Goal: Contribute content: Contribute content

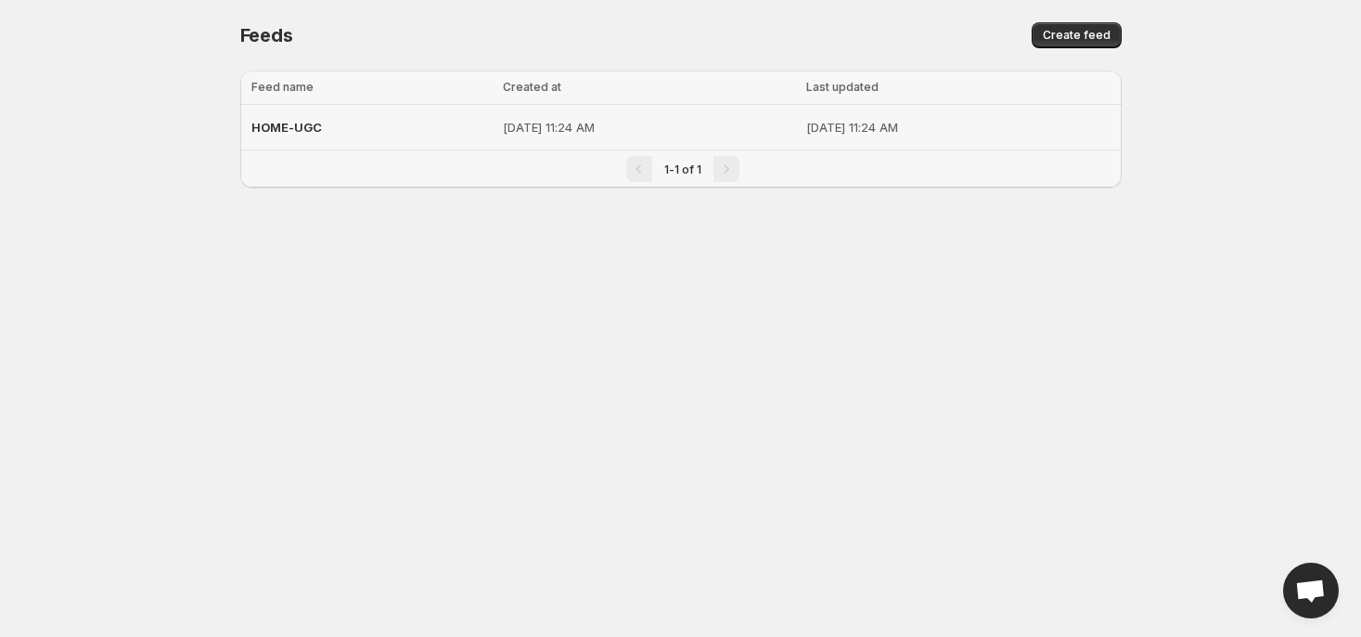
click at [290, 128] on span "HOME-UGC" at bounding box center [286, 127] width 71 height 15
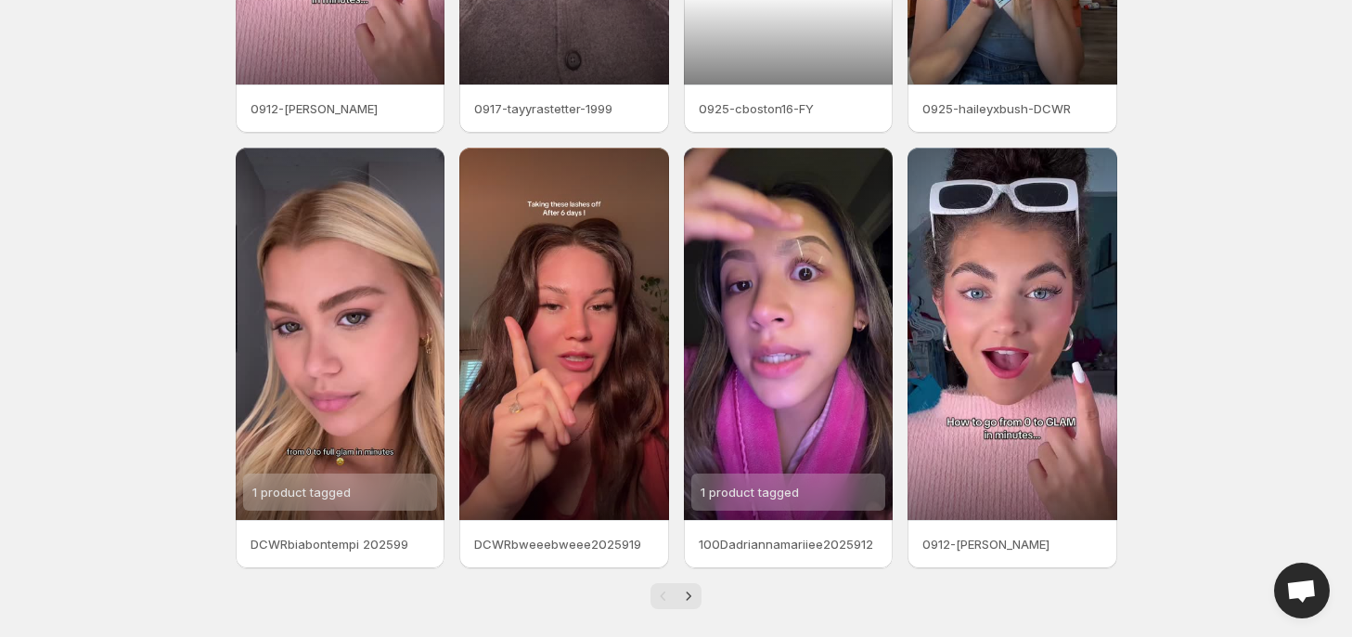
scroll to position [374, 0]
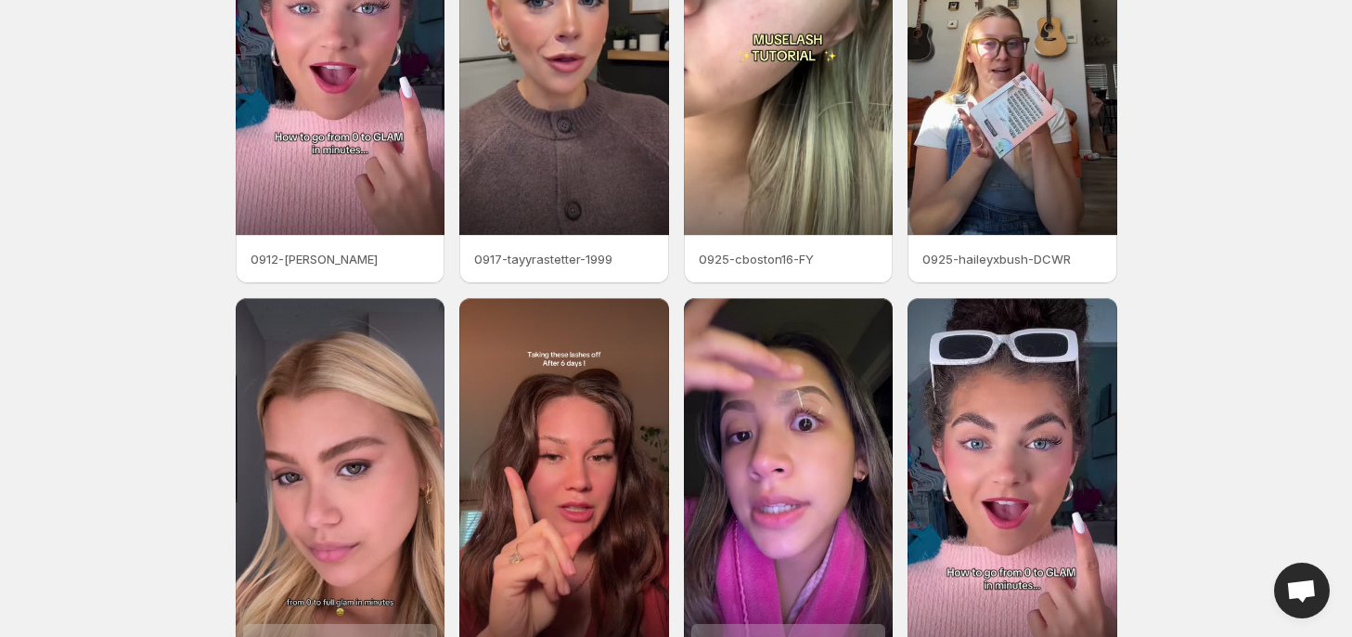
scroll to position [188, 0]
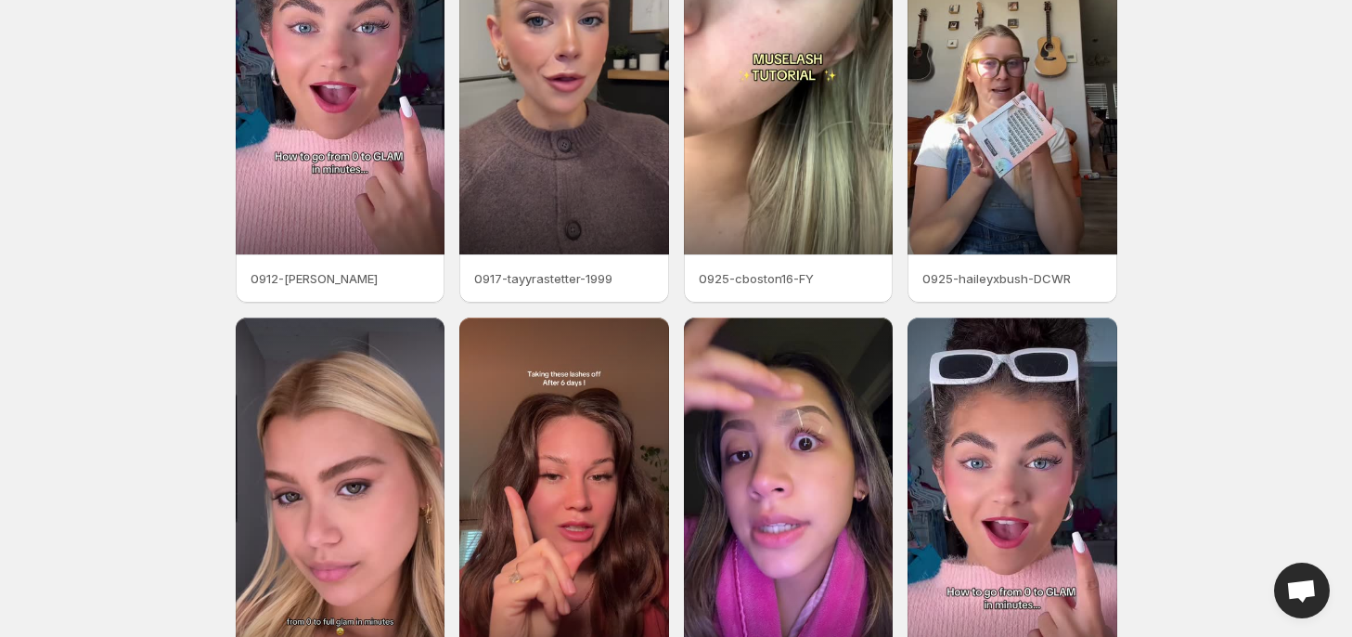
click at [57, 55] on body "Home Feeds Videos Subscription Settings Videos. This page is ready Videos Manag…" at bounding box center [676, 130] width 1352 height 637
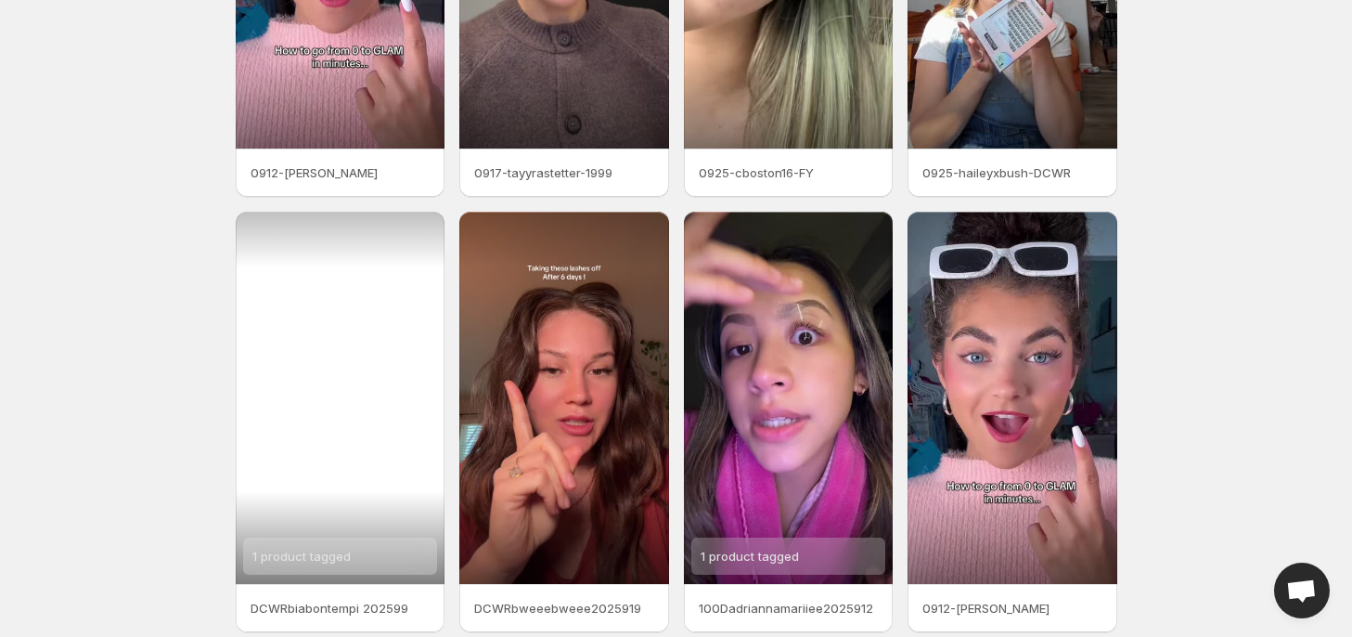
scroll to position [374, 0]
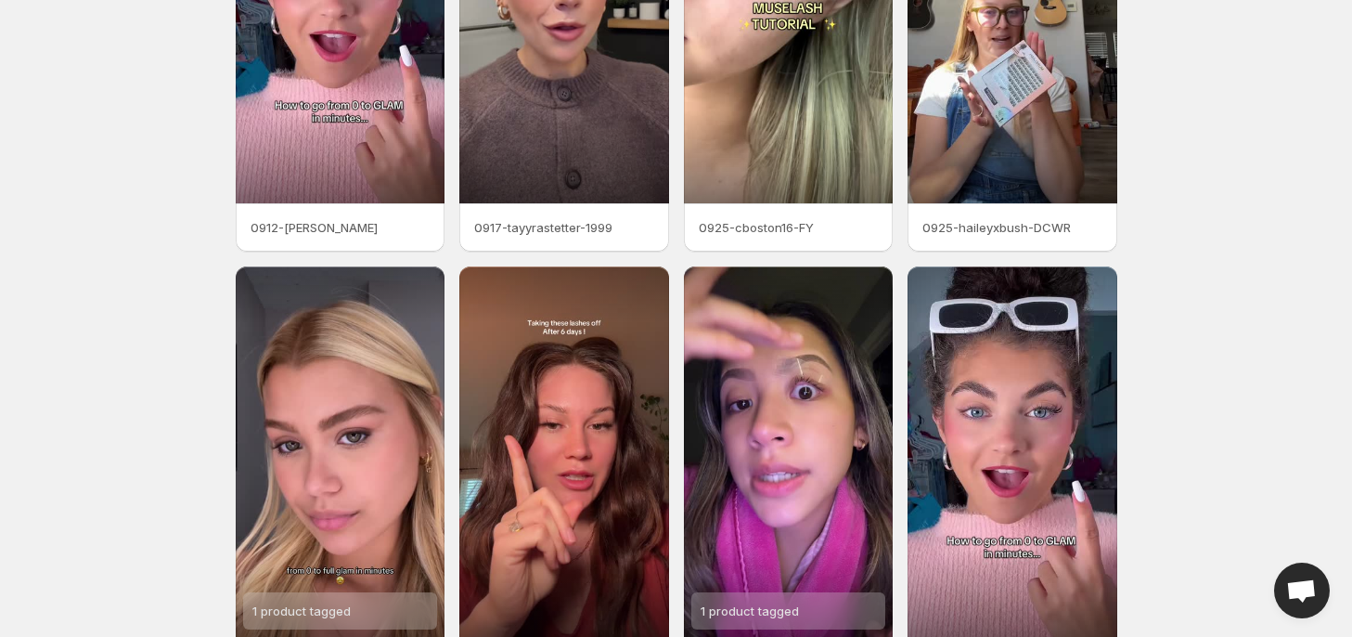
scroll to position [371, 0]
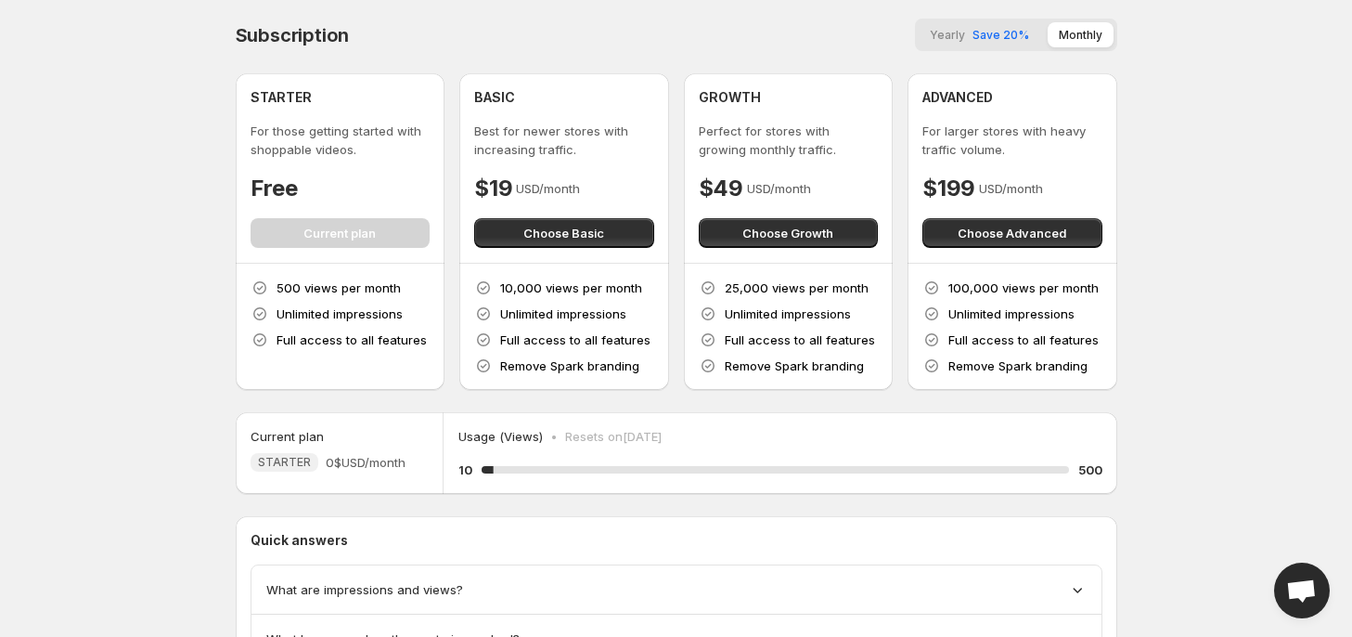
click at [145, 47] on body "Home Feeds Videos Subscription Settings Subscription Yearly Save 20% Monthly ST…" at bounding box center [676, 318] width 1352 height 637
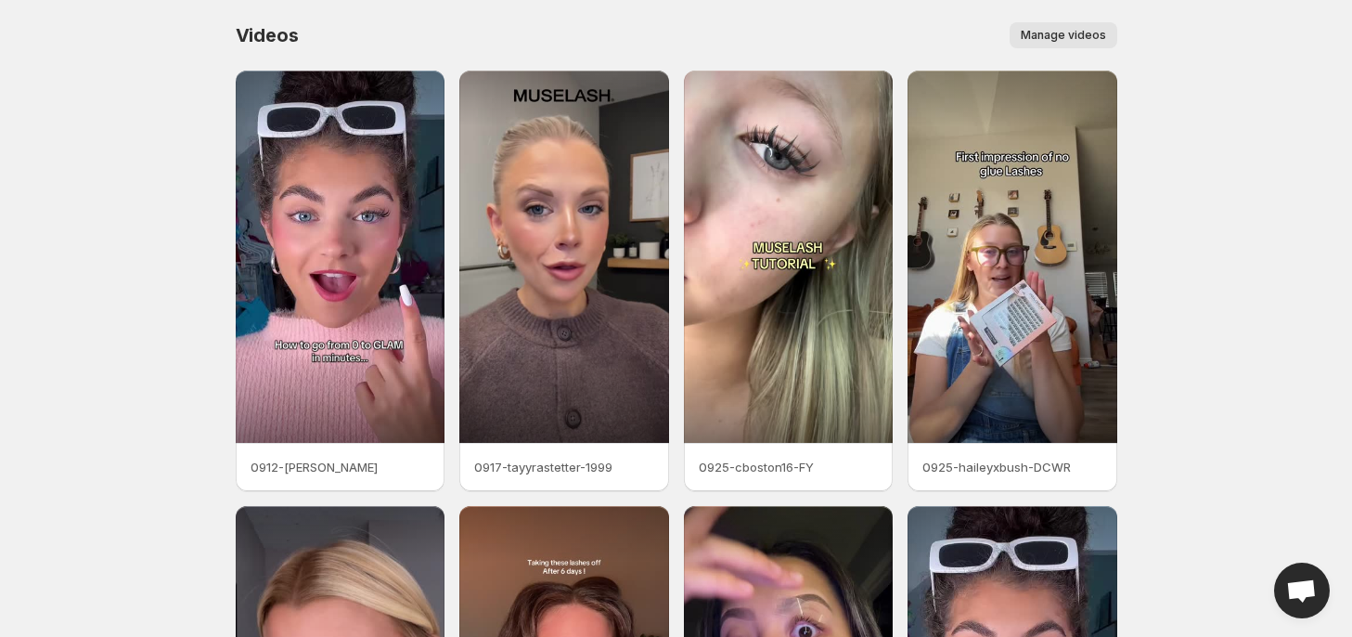
click at [1048, 35] on span "Manage videos" at bounding box center [1063, 35] width 85 height 15
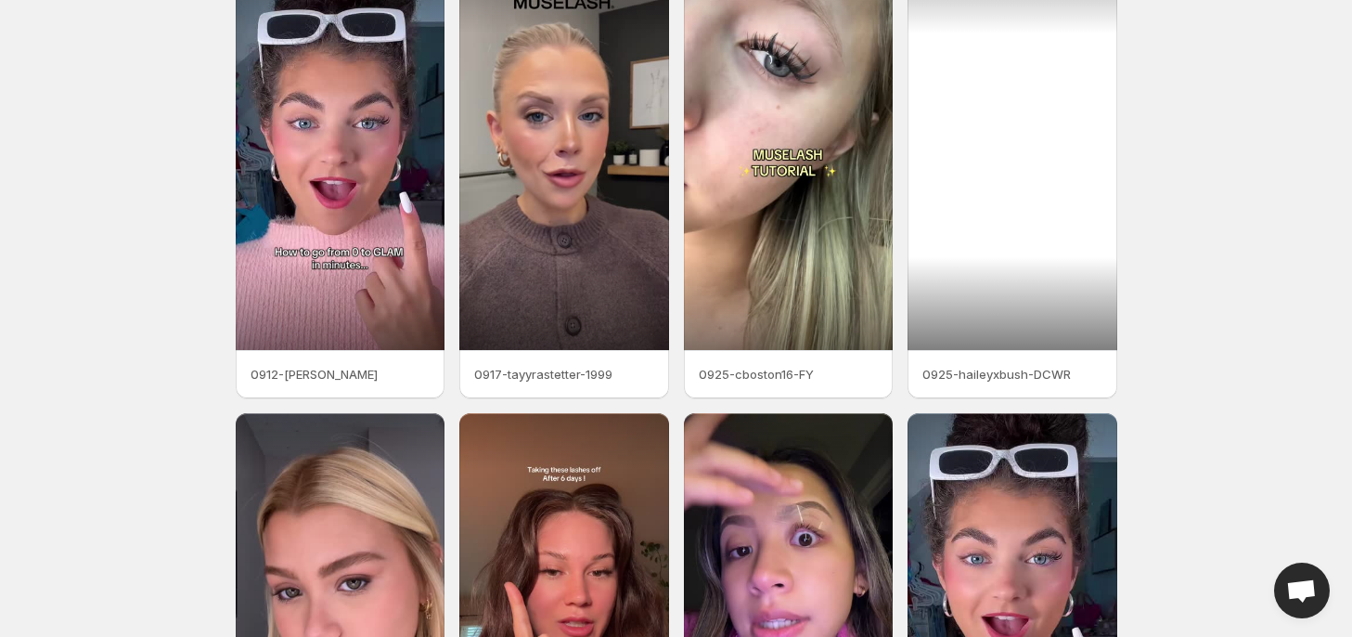
scroll to position [374, 0]
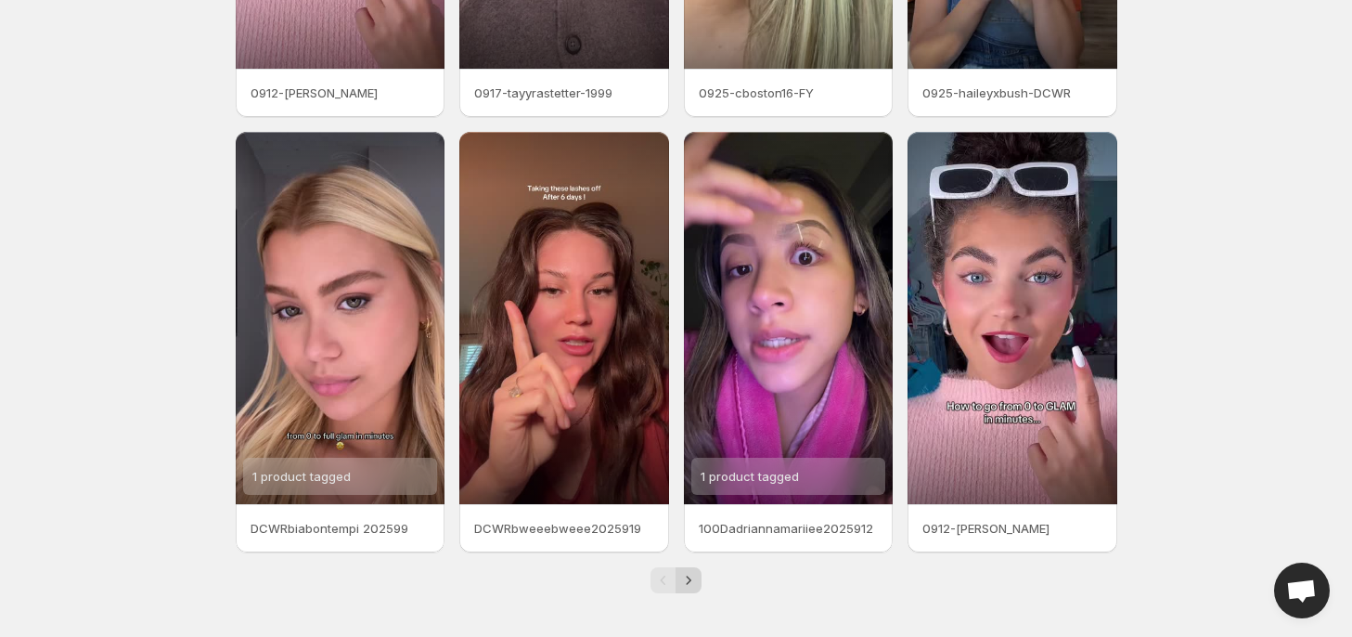
click at [695, 576] on icon "Next" at bounding box center [688, 580] width 19 height 19
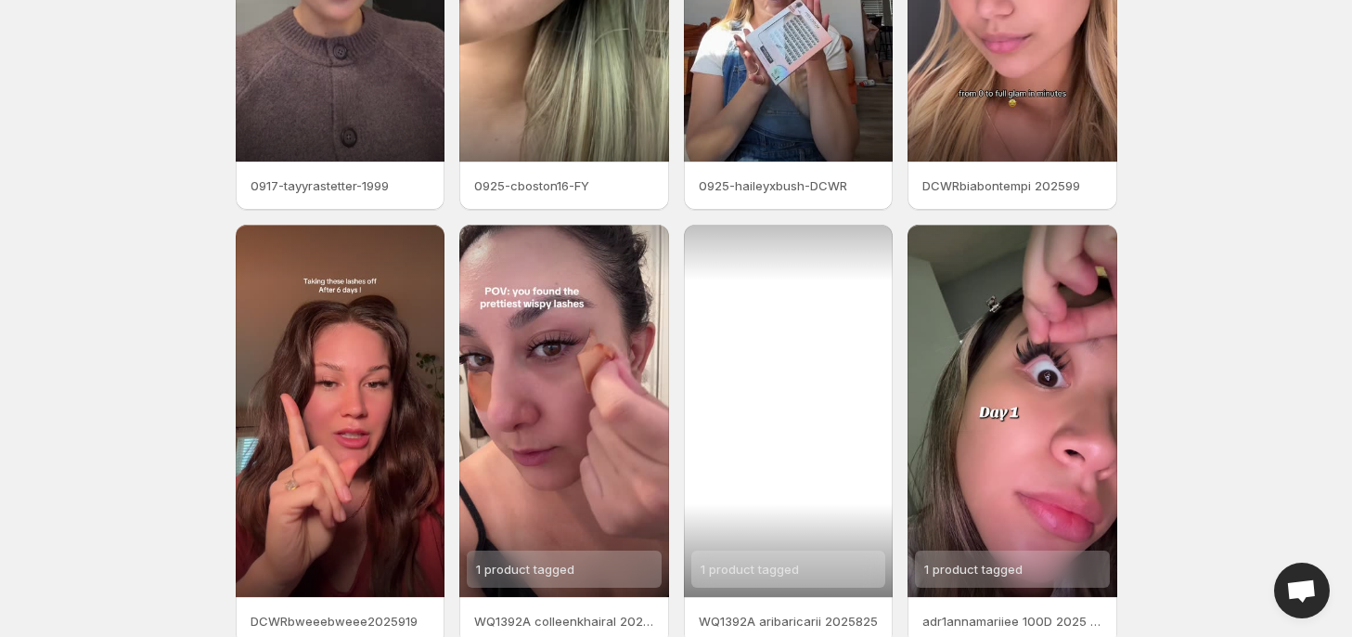
scroll to position [374, 0]
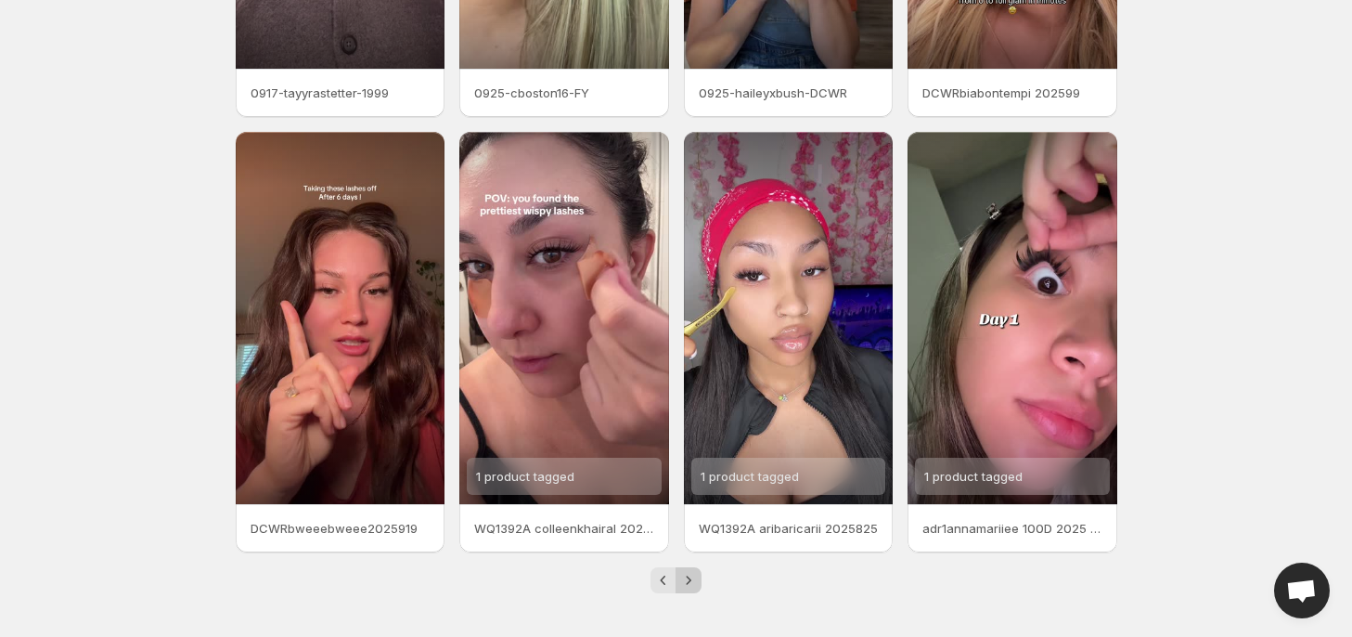
click at [688, 585] on icon "Next" at bounding box center [688, 580] width 19 height 19
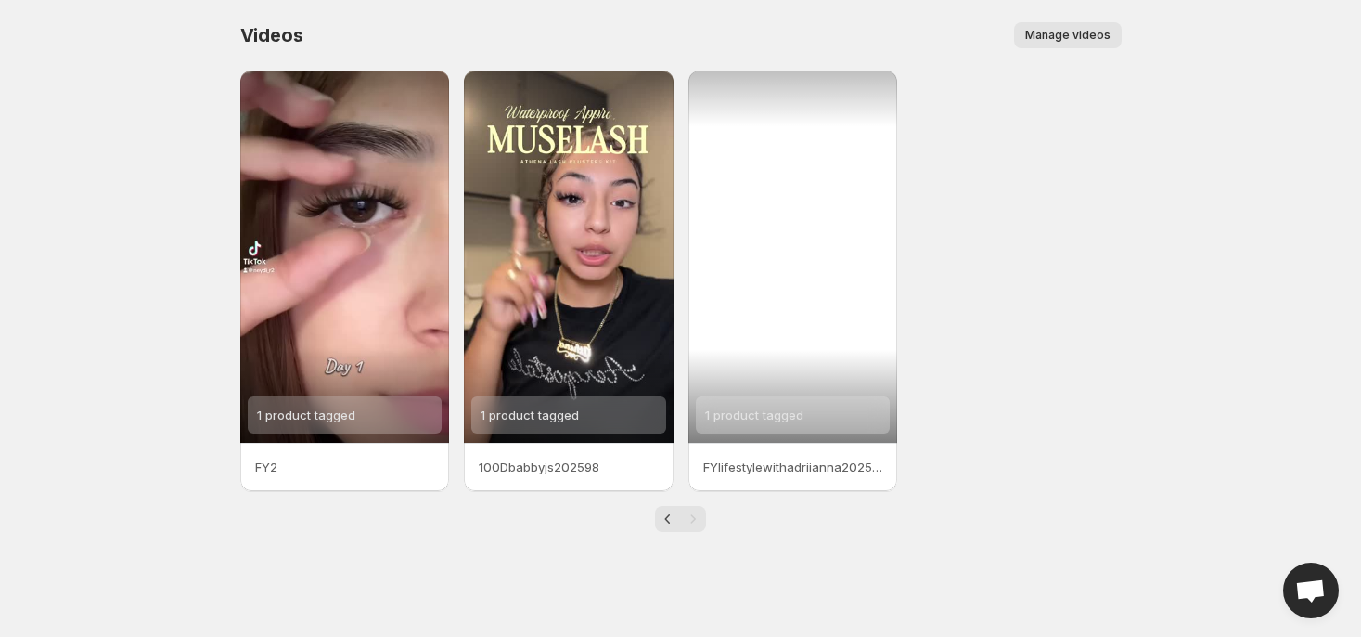
click at [753, 408] on span "1 product tagged" at bounding box center [754, 414] width 98 height 15
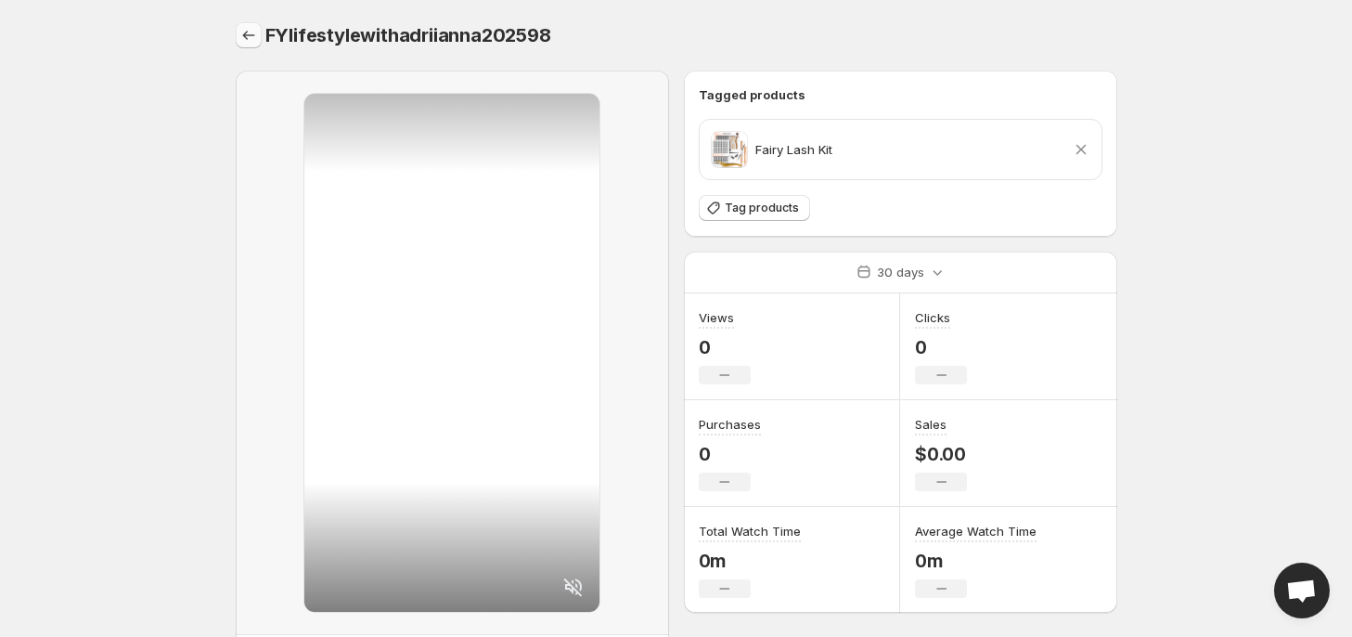
click at [236, 29] on button "Settings" at bounding box center [249, 35] width 26 height 26
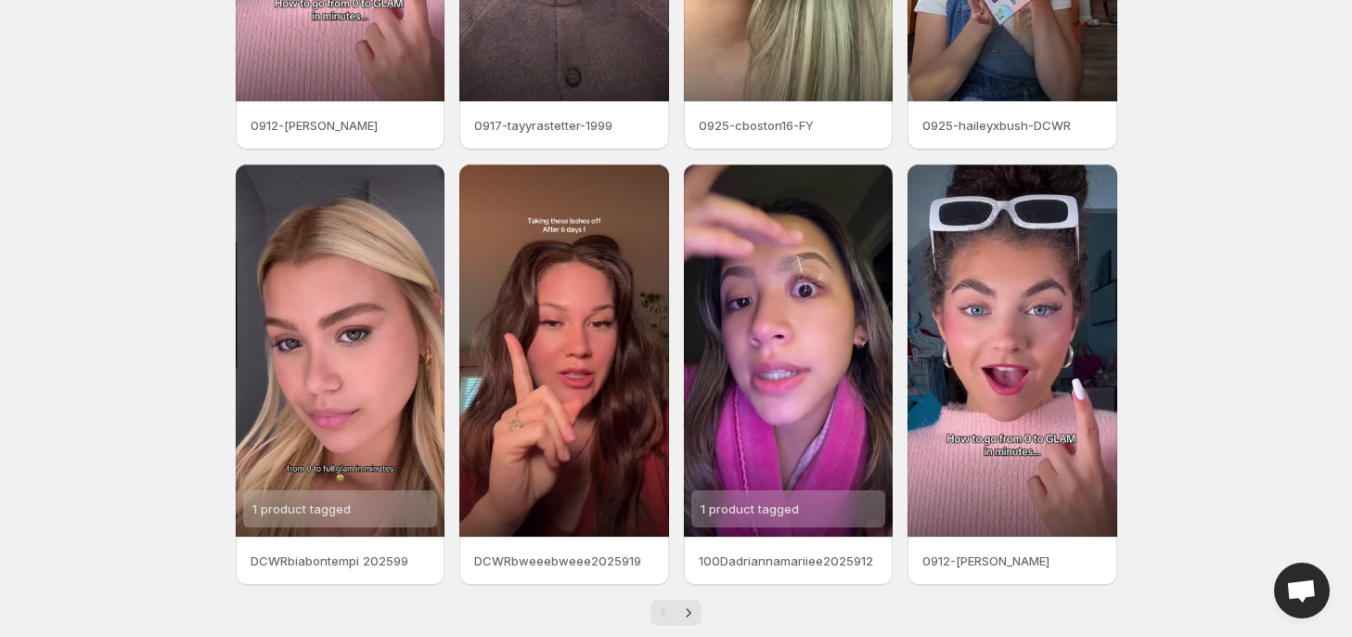
scroll to position [374, 0]
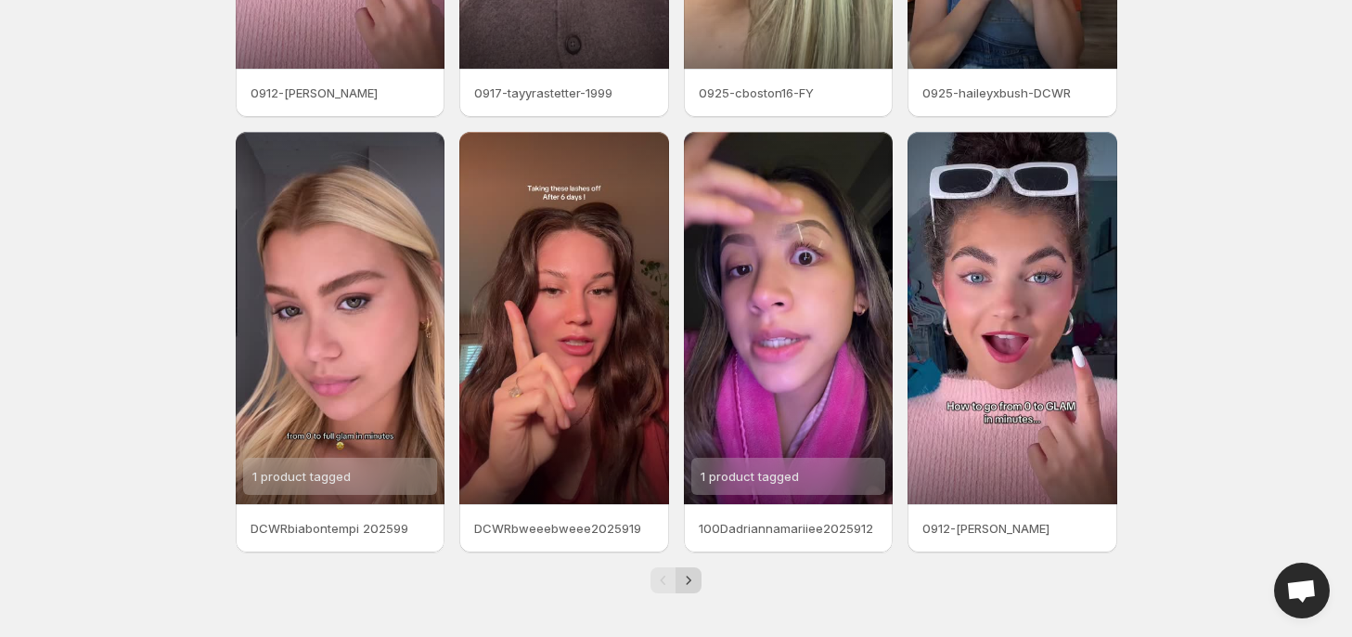
click at [690, 581] on icon "Next" at bounding box center [688, 580] width 19 height 19
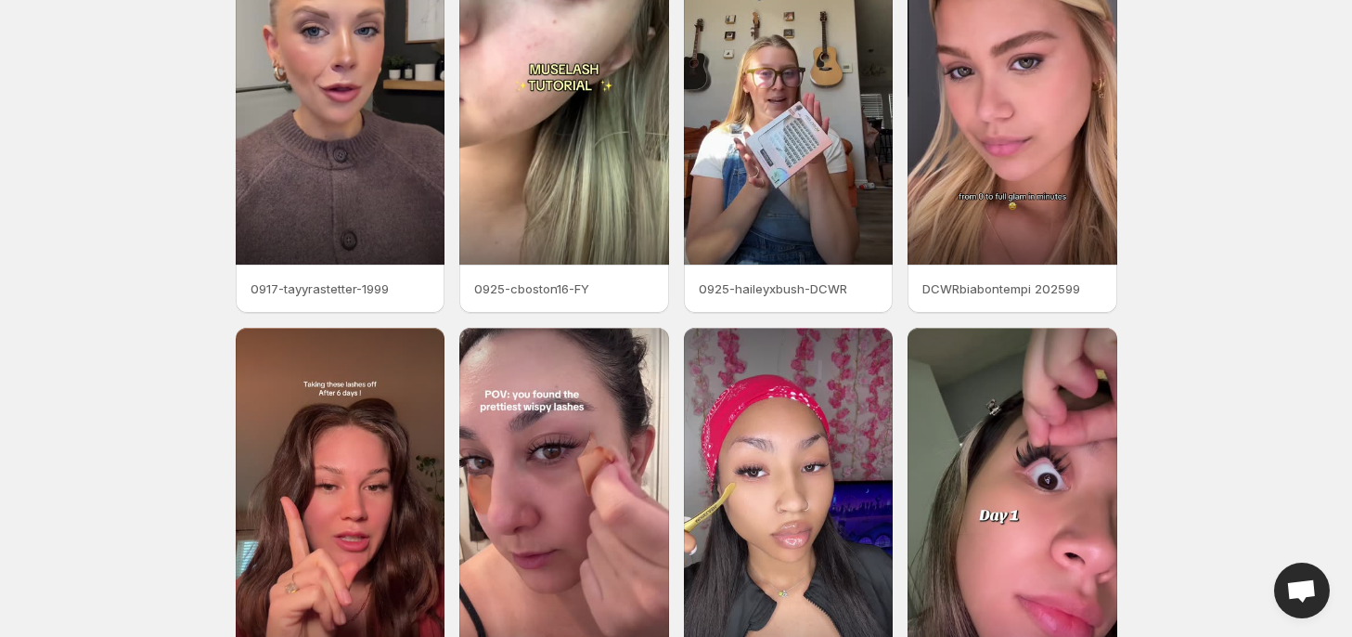
scroll to position [374, 0]
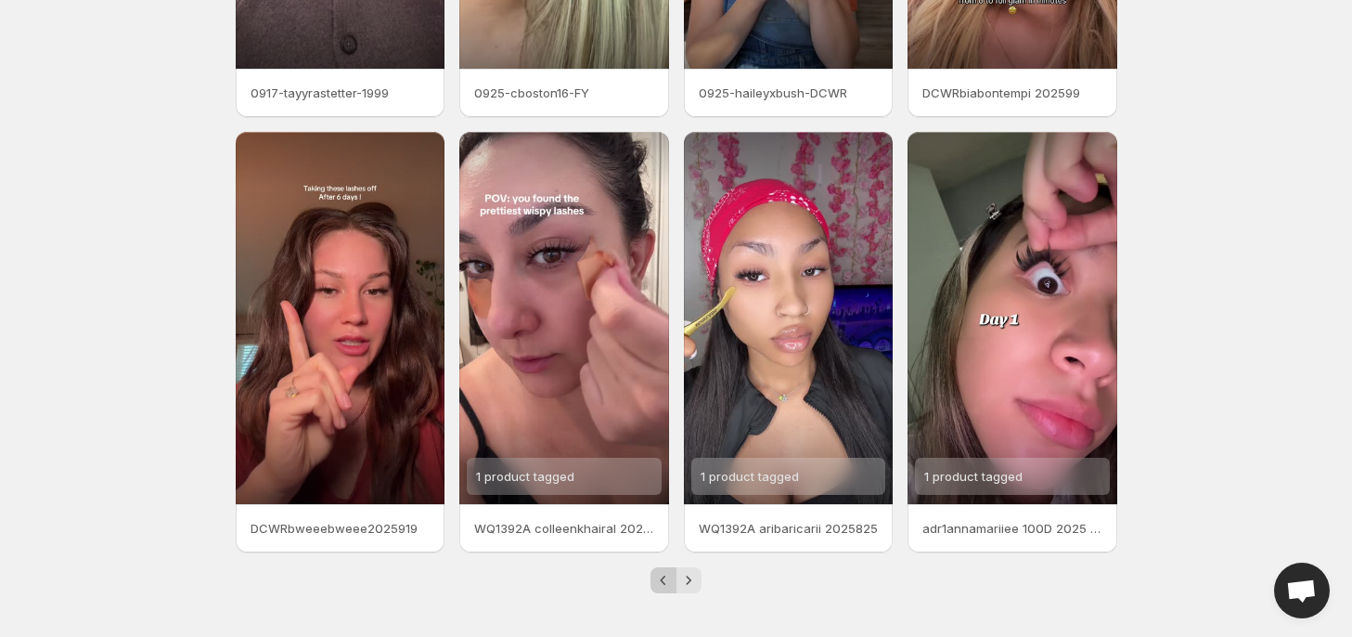
click at [668, 578] on icon "Previous" at bounding box center [663, 580] width 19 height 19
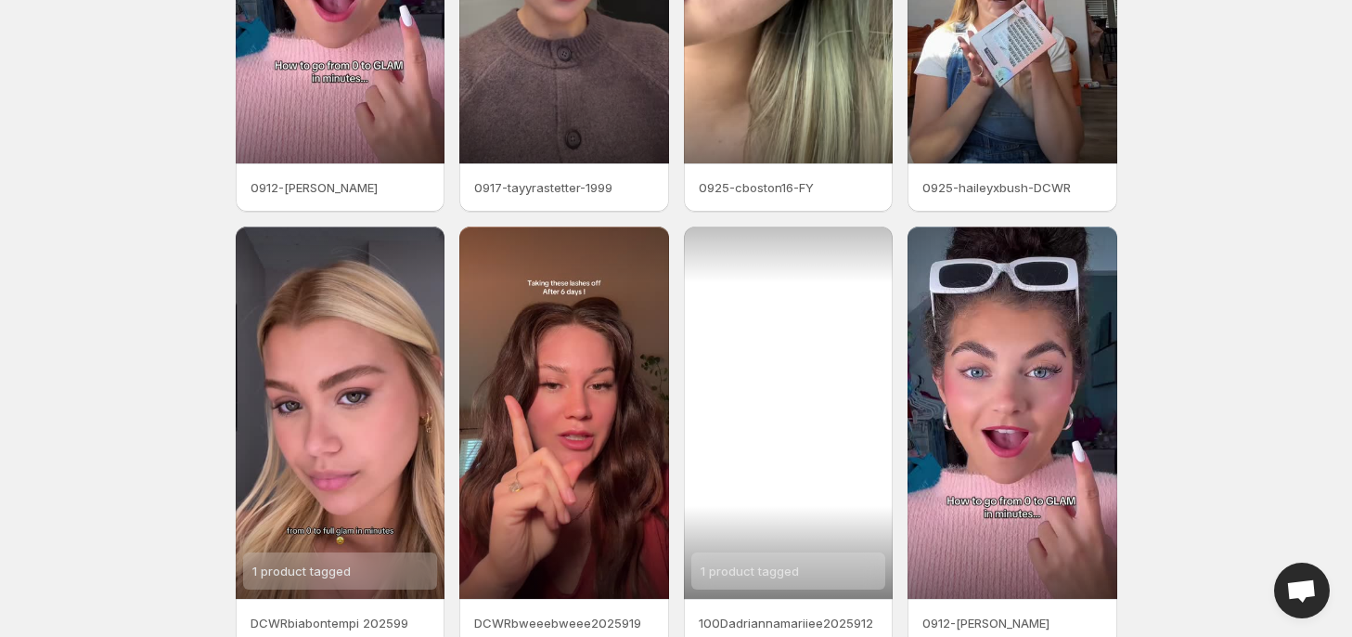
scroll to position [374, 0]
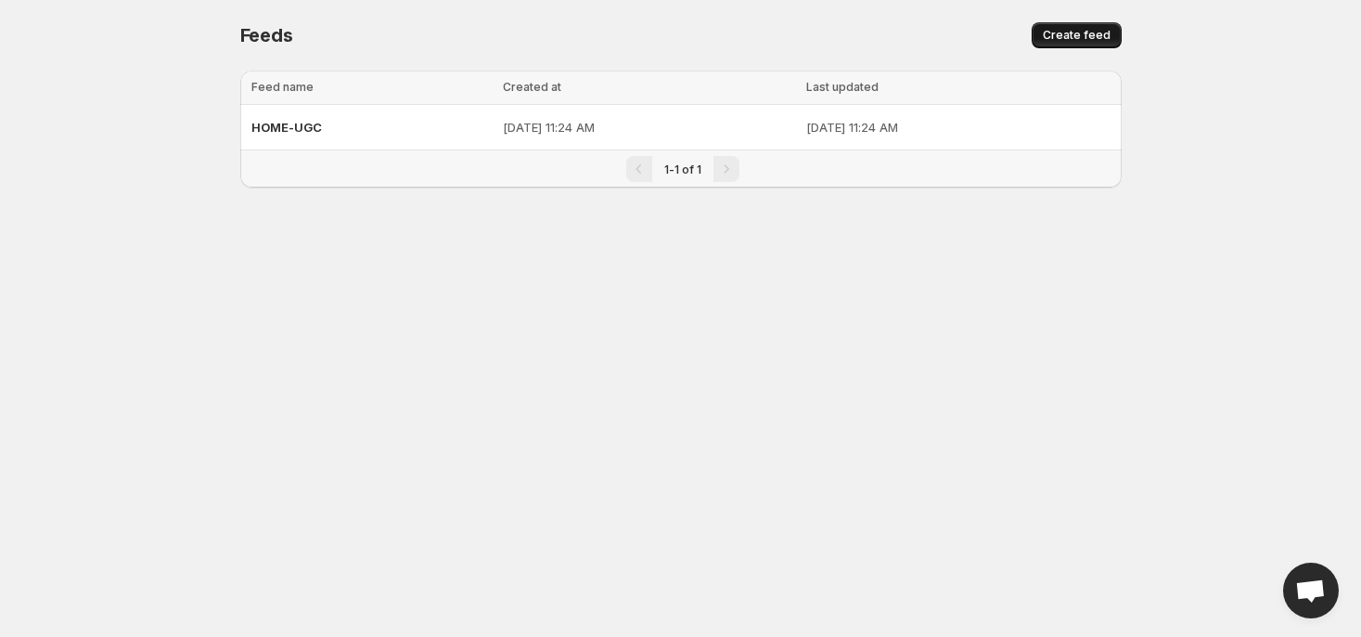
click at [1050, 40] on span "Create feed" at bounding box center [1077, 35] width 68 height 15
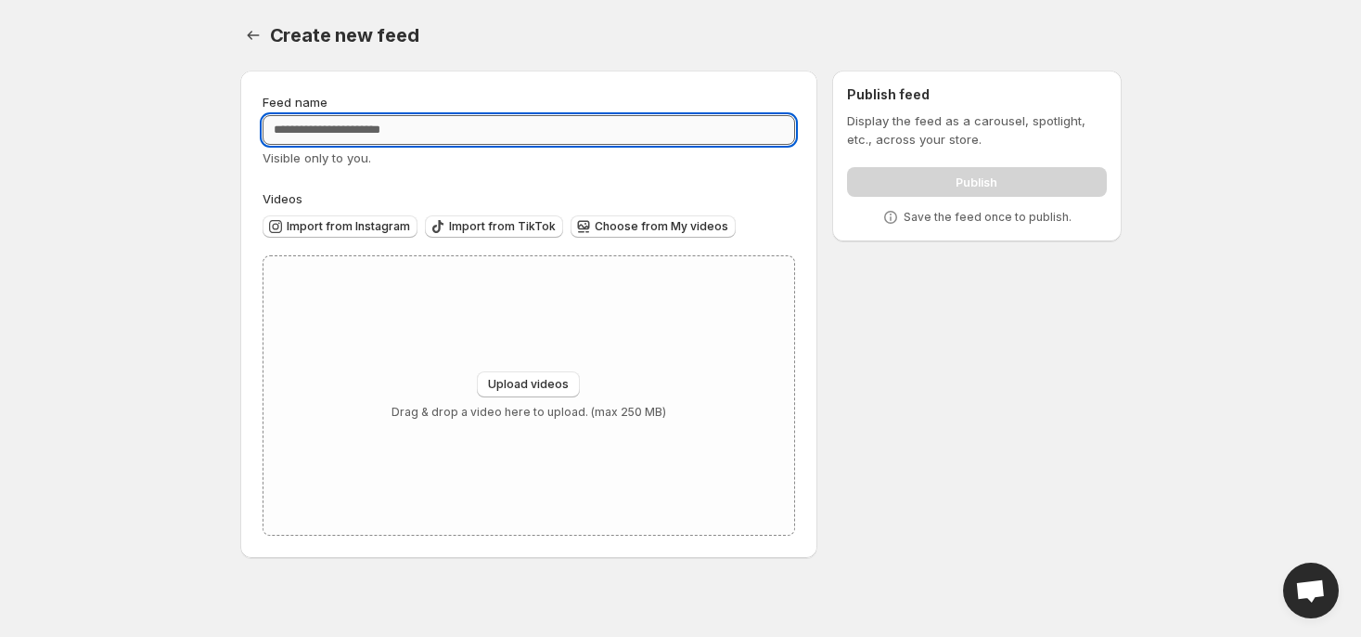
click at [328, 129] on input "Feed name" at bounding box center [530, 130] width 534 height 30
type input "*"
click at [346, 121] on input "Feed name" at bounding box center [530, 130] width 534 height 30
paste input "**********"
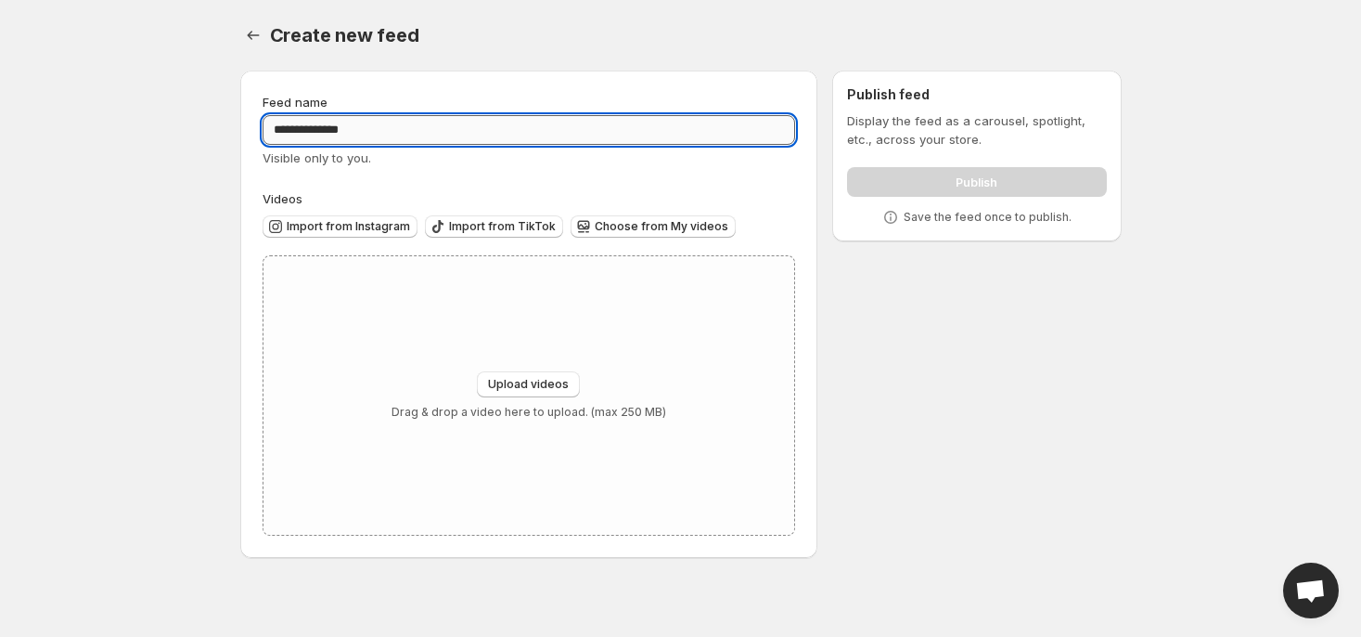
click at [293, 129] on input "**********" at bounding box center [530, 130] width 534 height 30
type input "**********"
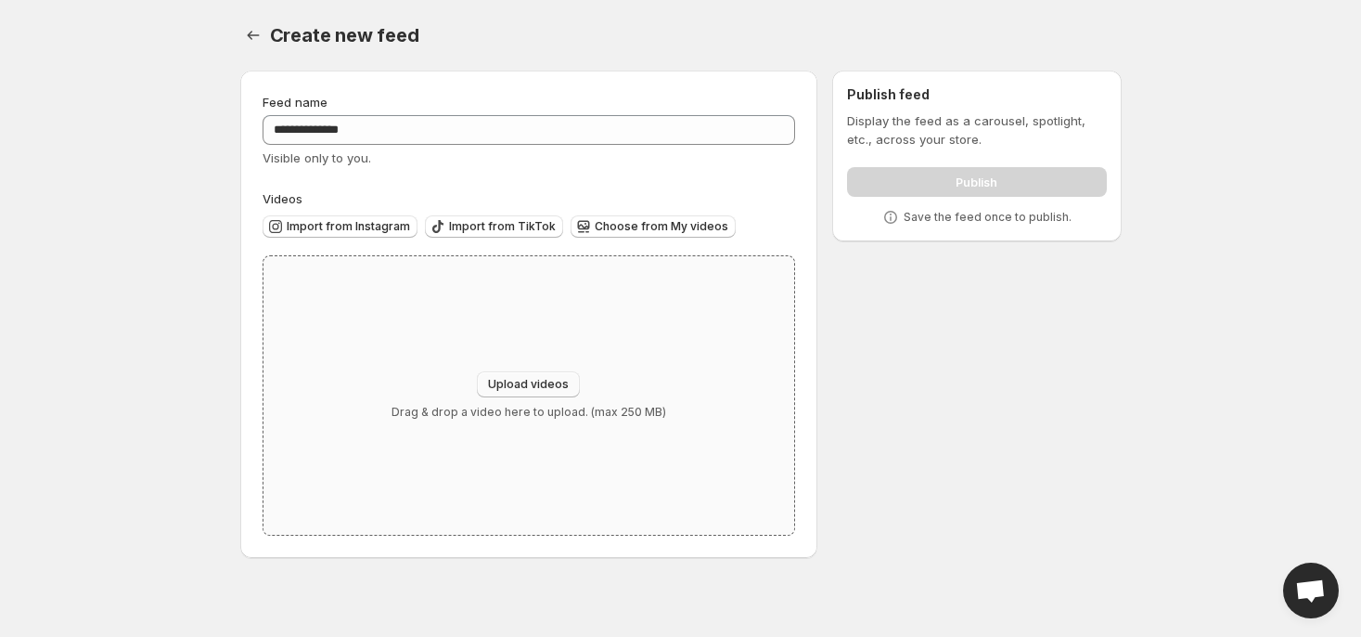
click at [533, 385] on span "Upload videos" at bounding box center [528, 384] width 81 height 15
click at [609, 224] on span "Choose from My videos" at bounding box center [662, 226] width 134 height 15
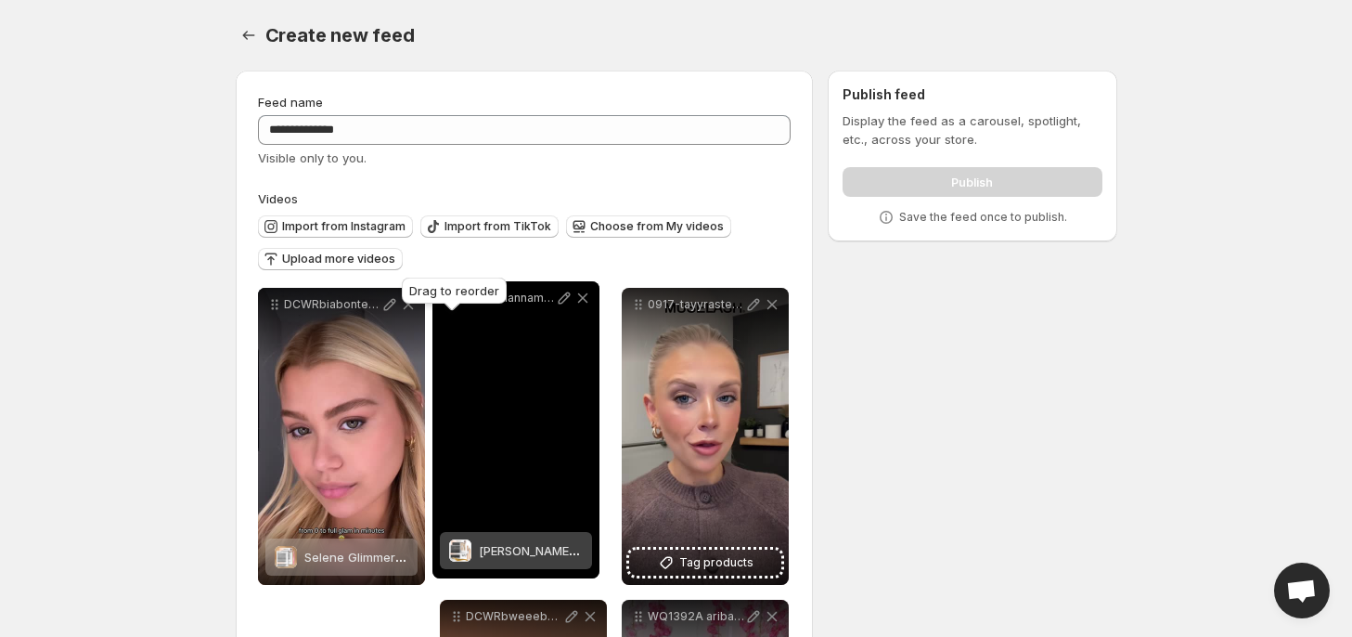
drag, startPoint x: 459, startPoint y: 376, endPoint x: 452, endPoint y: 303, distance: 73.7
click at [452, 303] on body "**********" at bounding box center [676, 318] width 1352 height 637
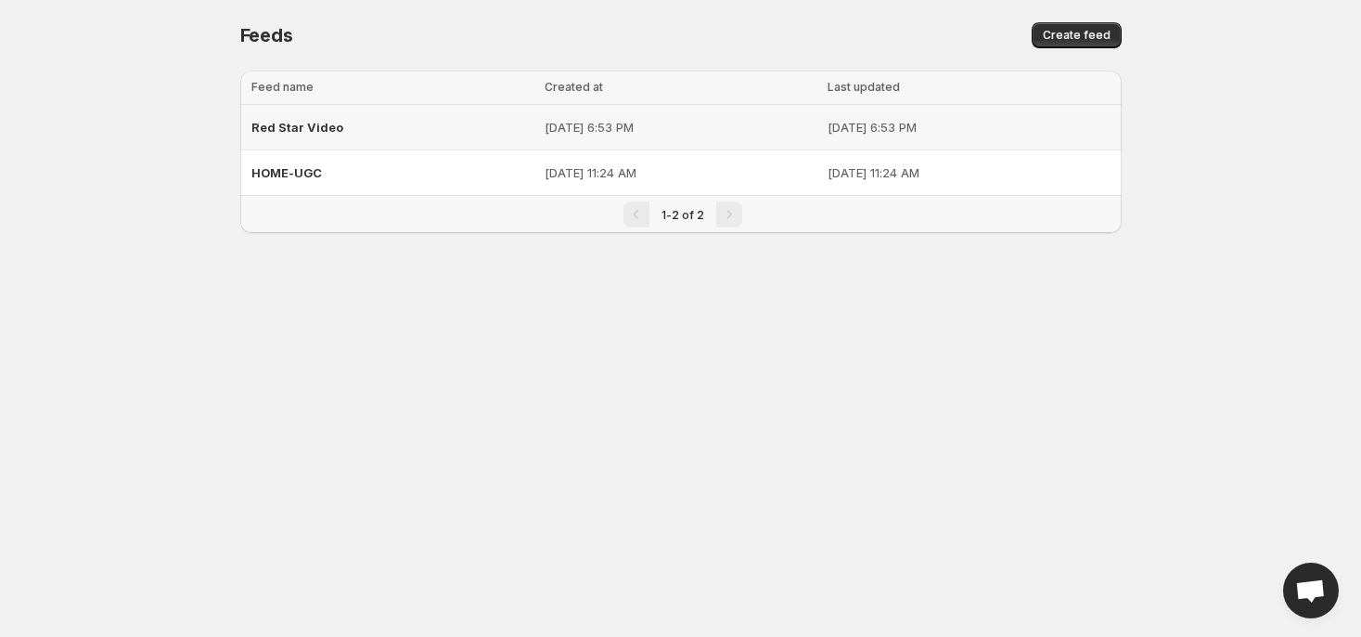
click at [326, 124] on span "Red Star Video" at bounding box center [297, 127] width 92 height 15
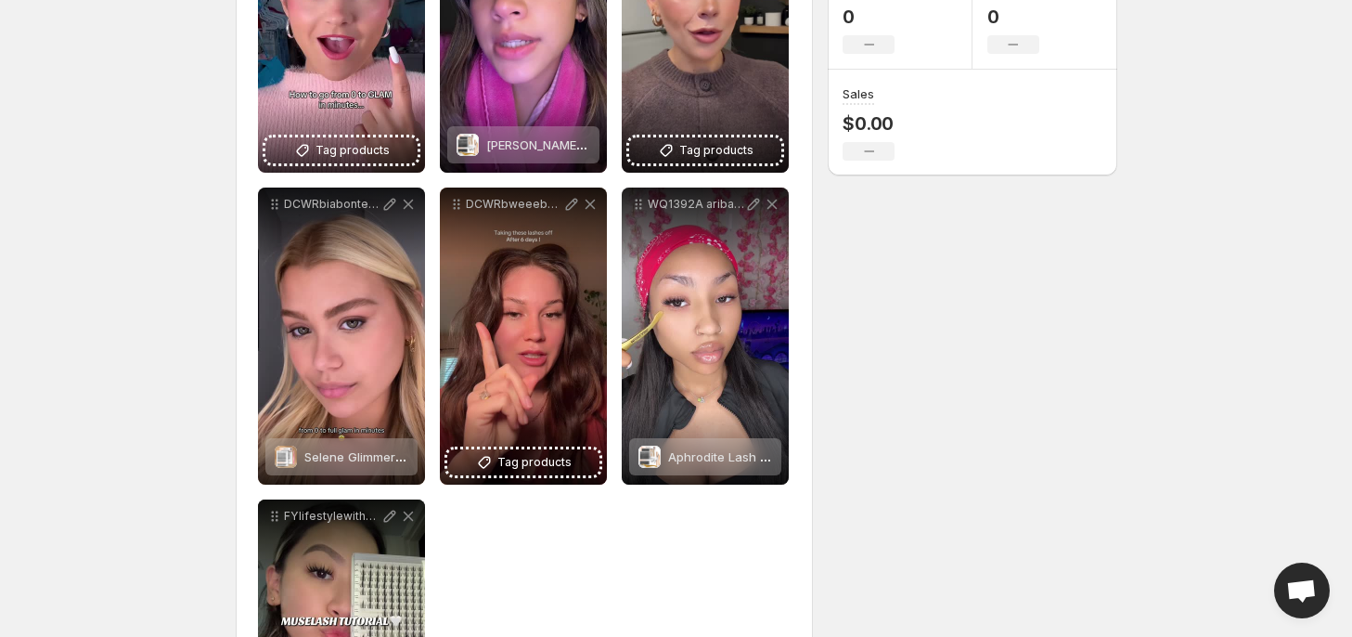
scroll to position [431, 0]
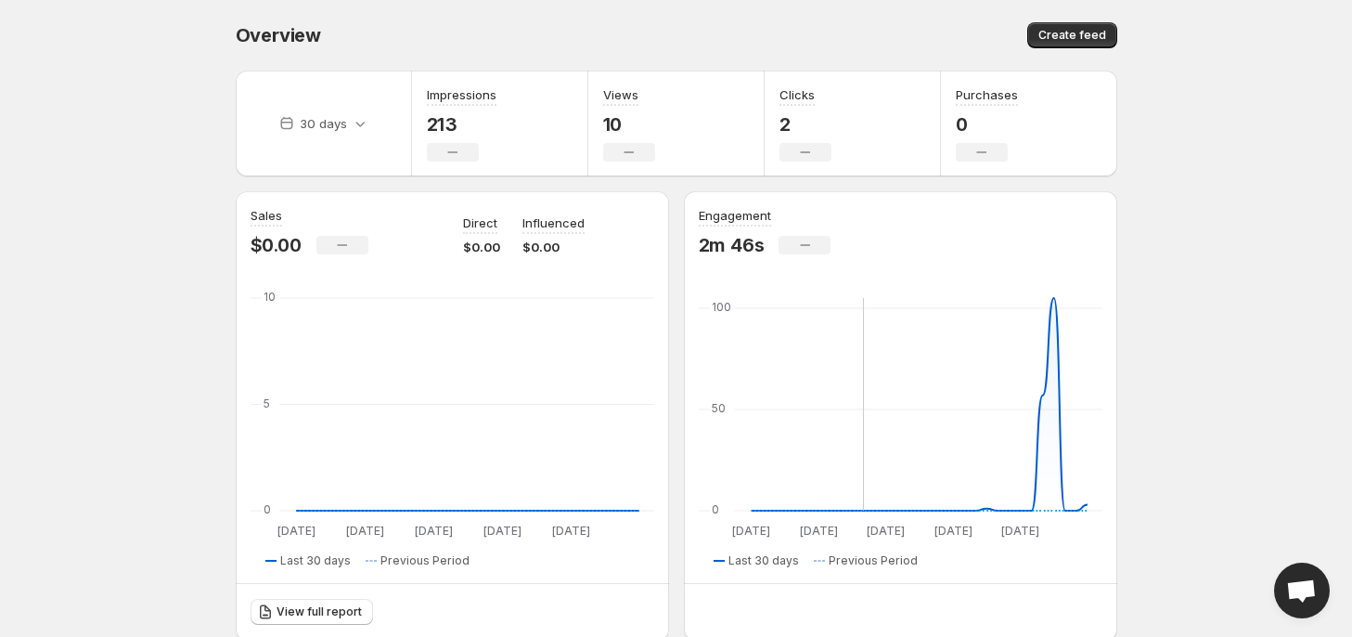
scroll to position [557, 0]
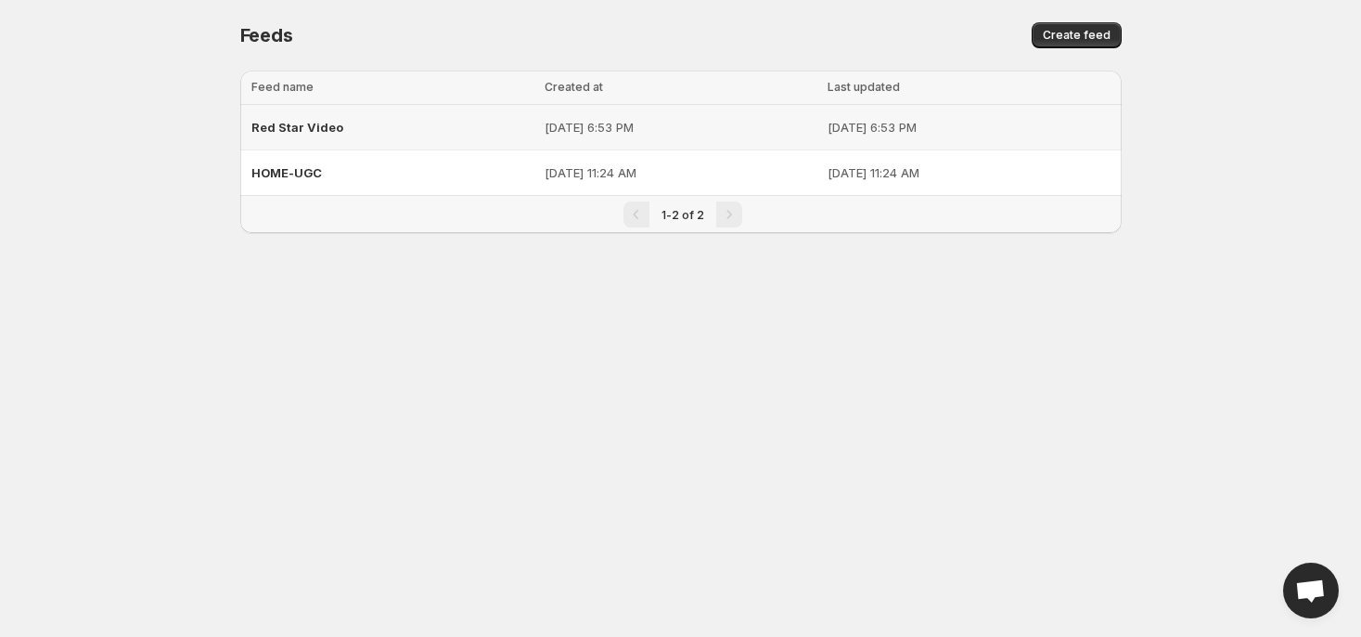
click at [276, 128] on span "Red Star Video" at bounding box center [297, 127] width 92 height 15
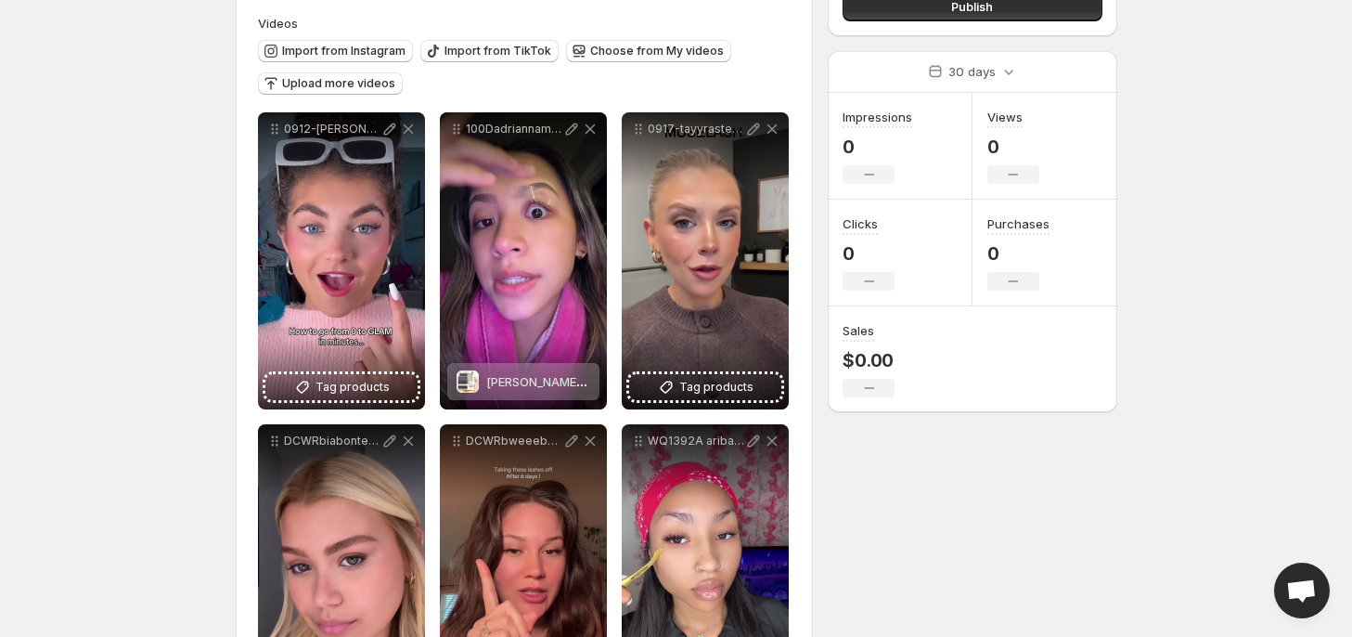
scroll to position [186, 0]
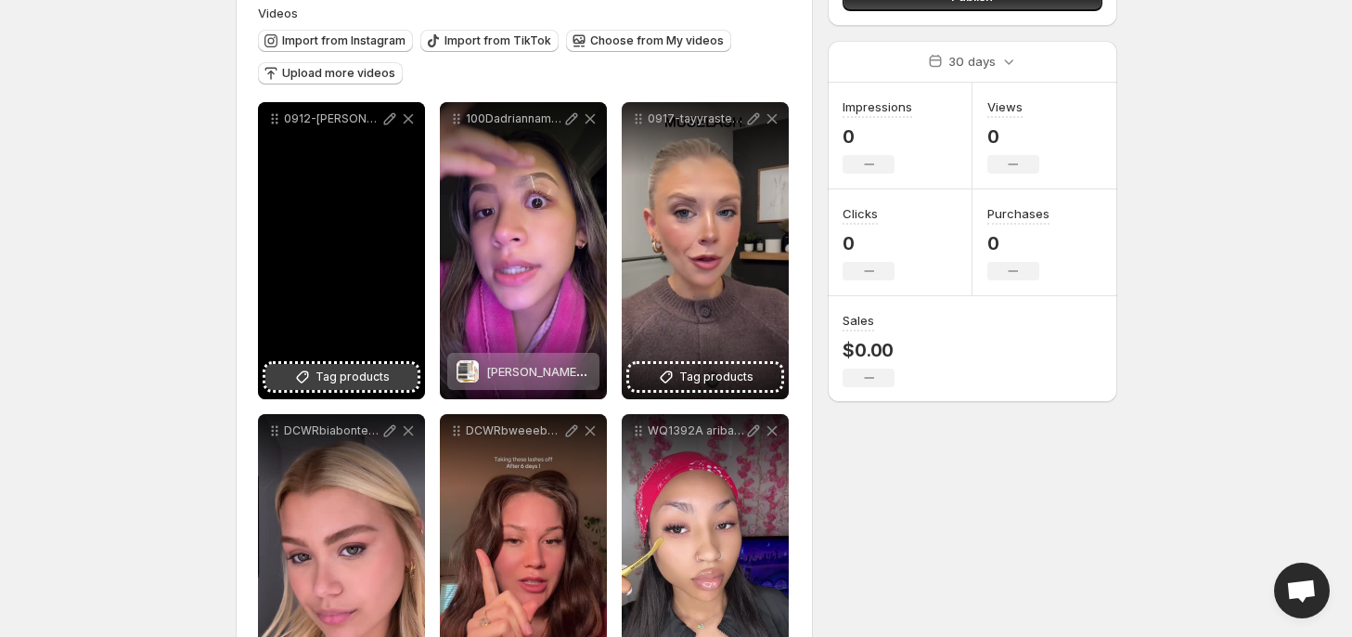
click at [329, 374] on span "Tag products" at bounding box center [353, 376] width 74 height 19
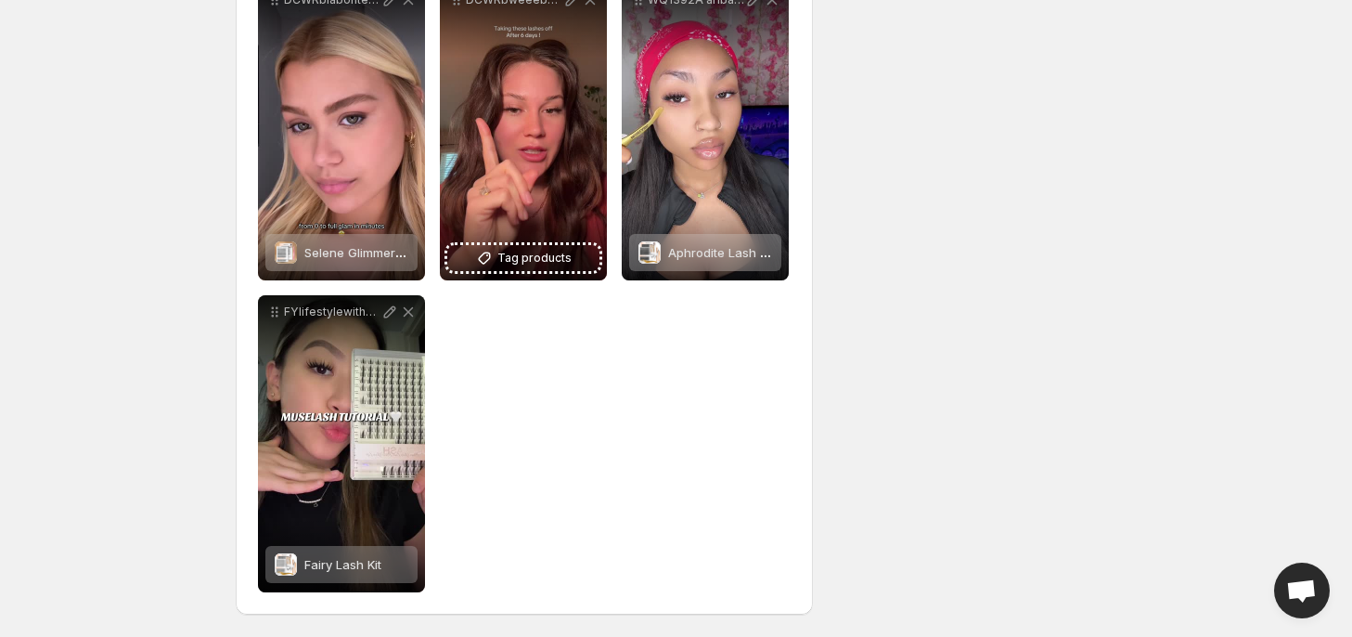
scroll to position [338, 0]
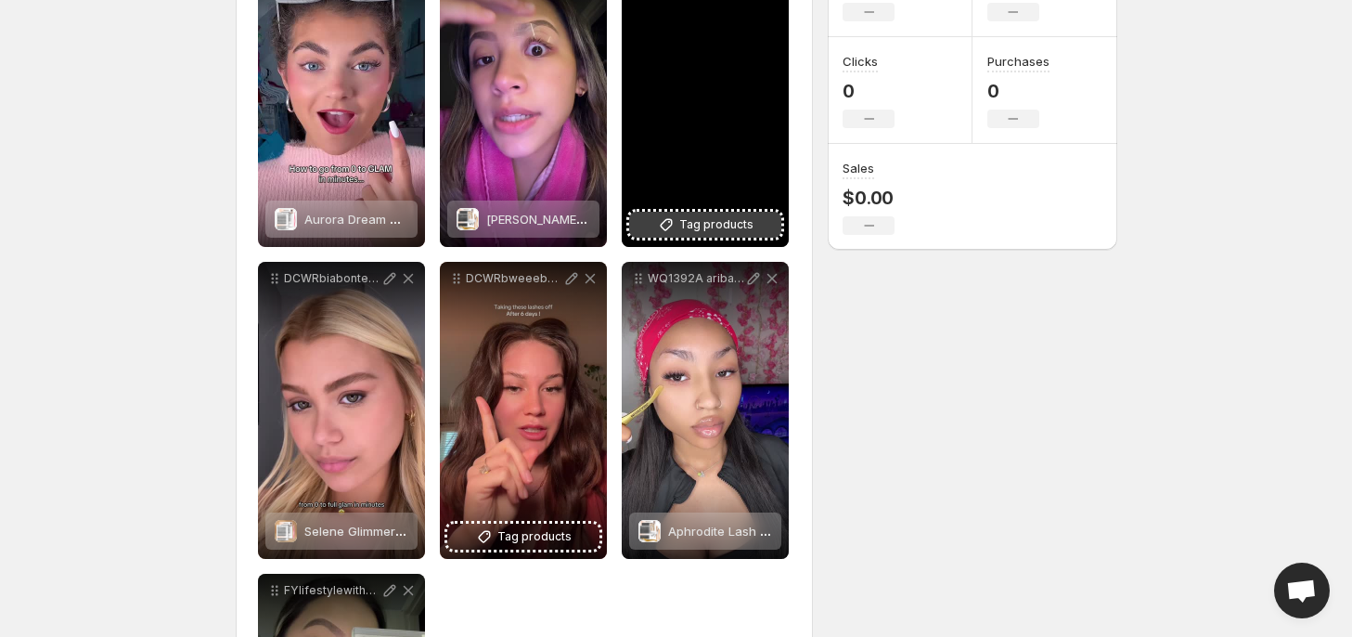
click at [696, 230] on span "Tag products" at bounding box center [716, 224] width 74 height 19
click at [684, 225] on span "Tag products" at bounding box center [716, 224] width 74 height 19
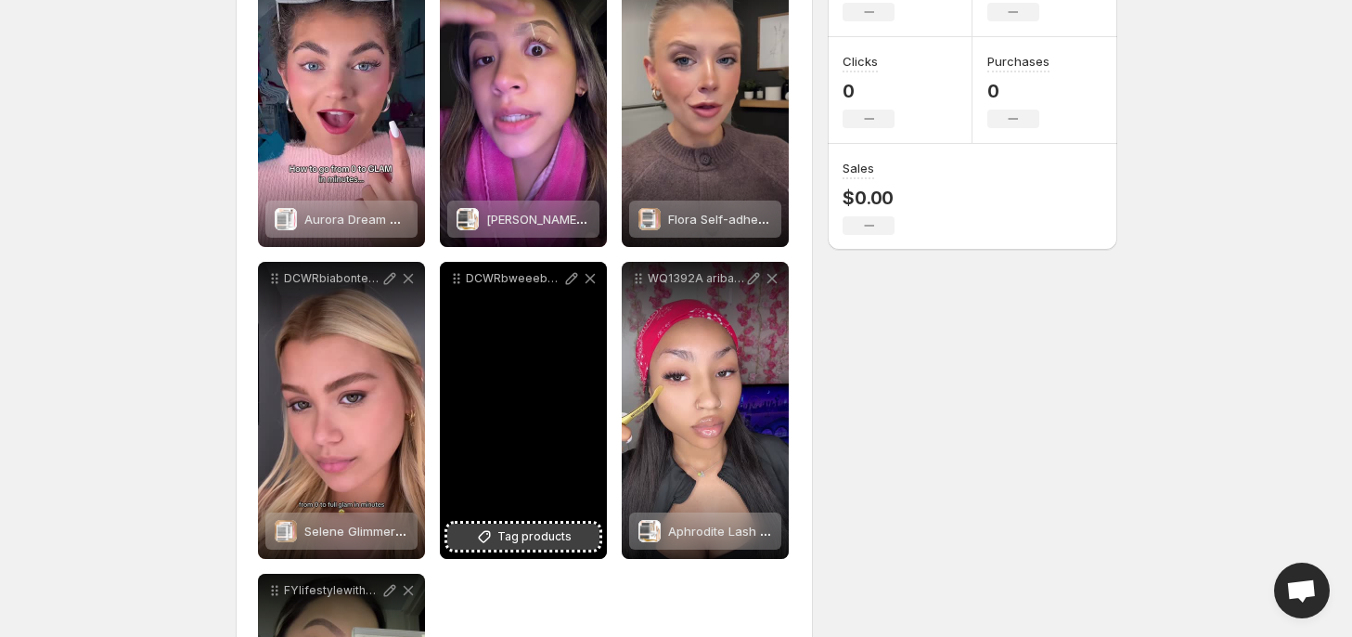
click at [516, 537] on span "Tag products" at bounding box center [534, 536] width 74 height 19
click at [489, 410] on div "DCWRbweeebweee2025919" at bounding box center [523, 410] width 167 height 297
click at [512, 535] on span "Tag products" at bounding box center [534, 536] width 74 height 19
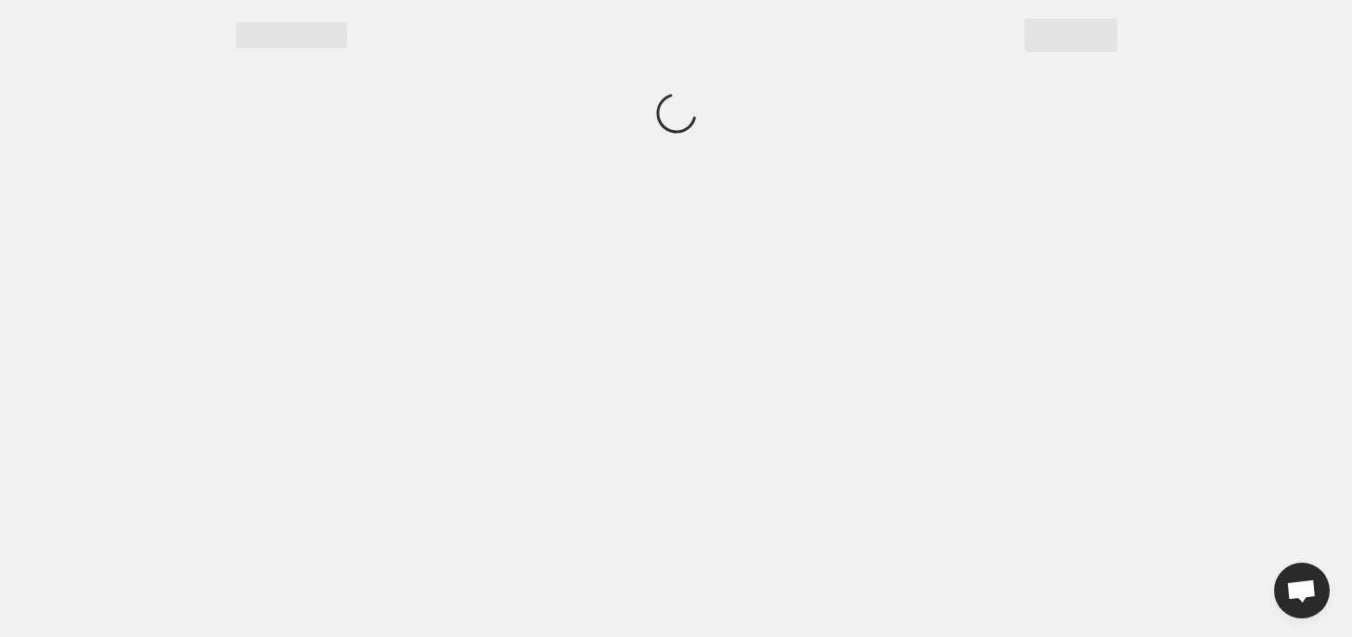
scroll to position [0, 0]
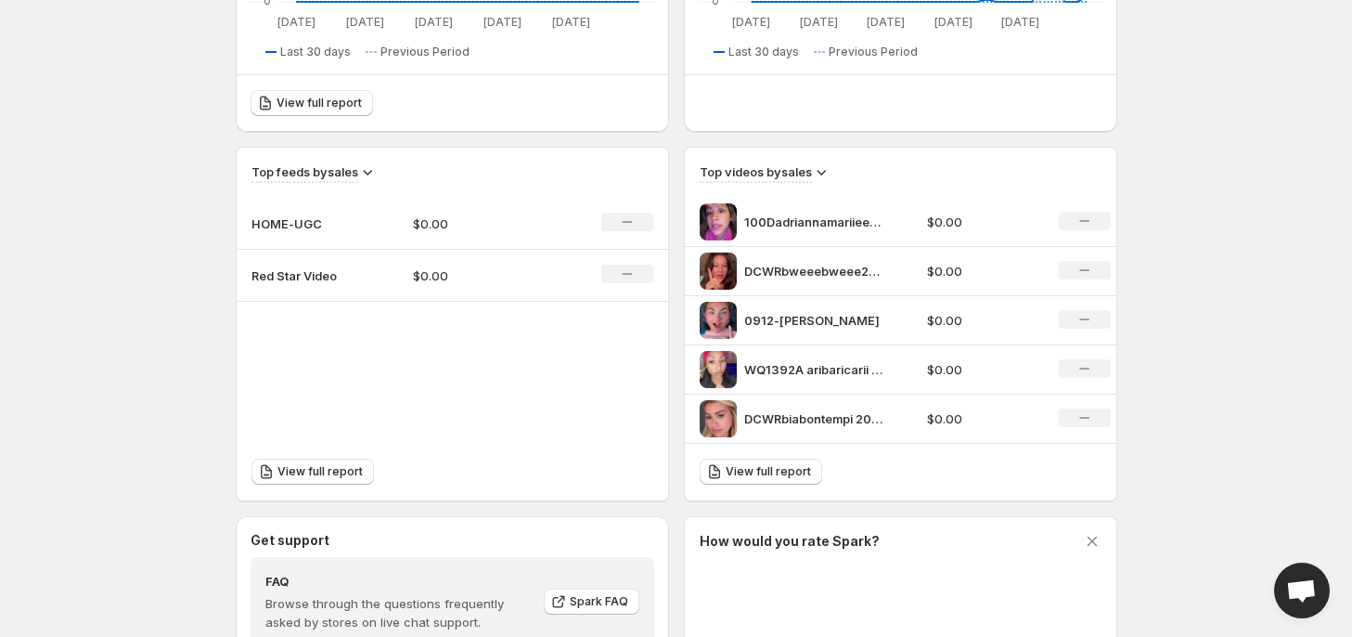
scroll to position [557, 0]
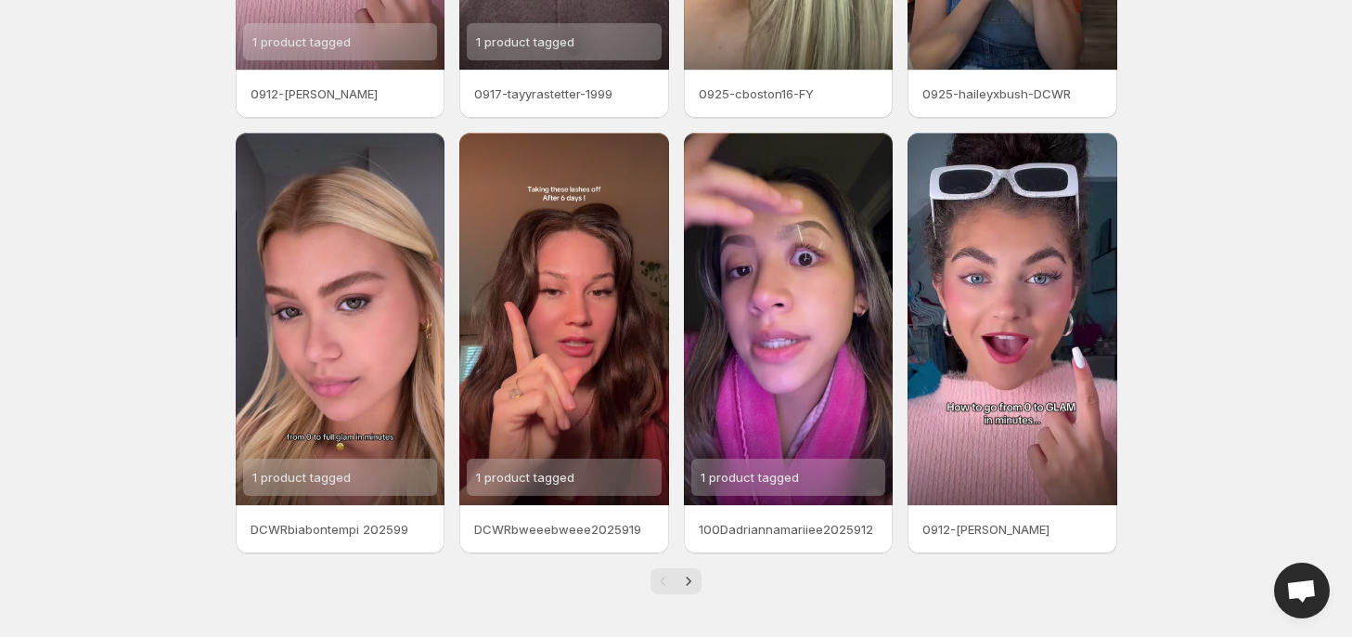
scroll to position [374, 0]
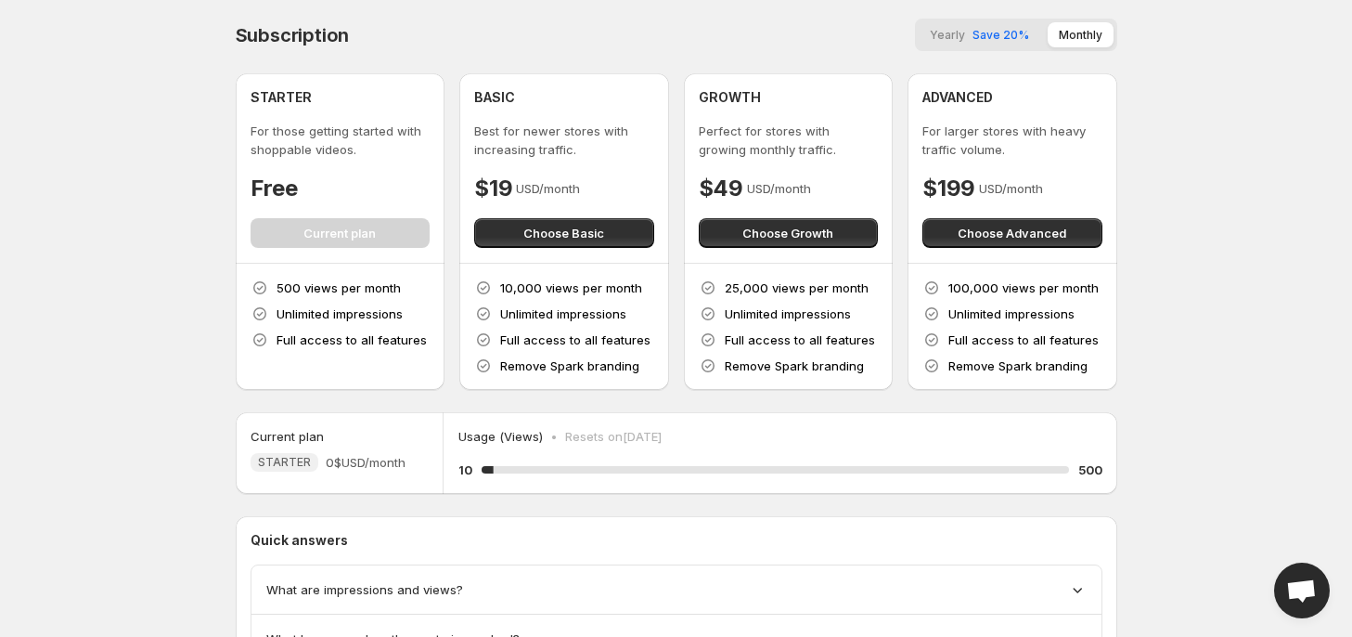
scroll to position [144, 0]
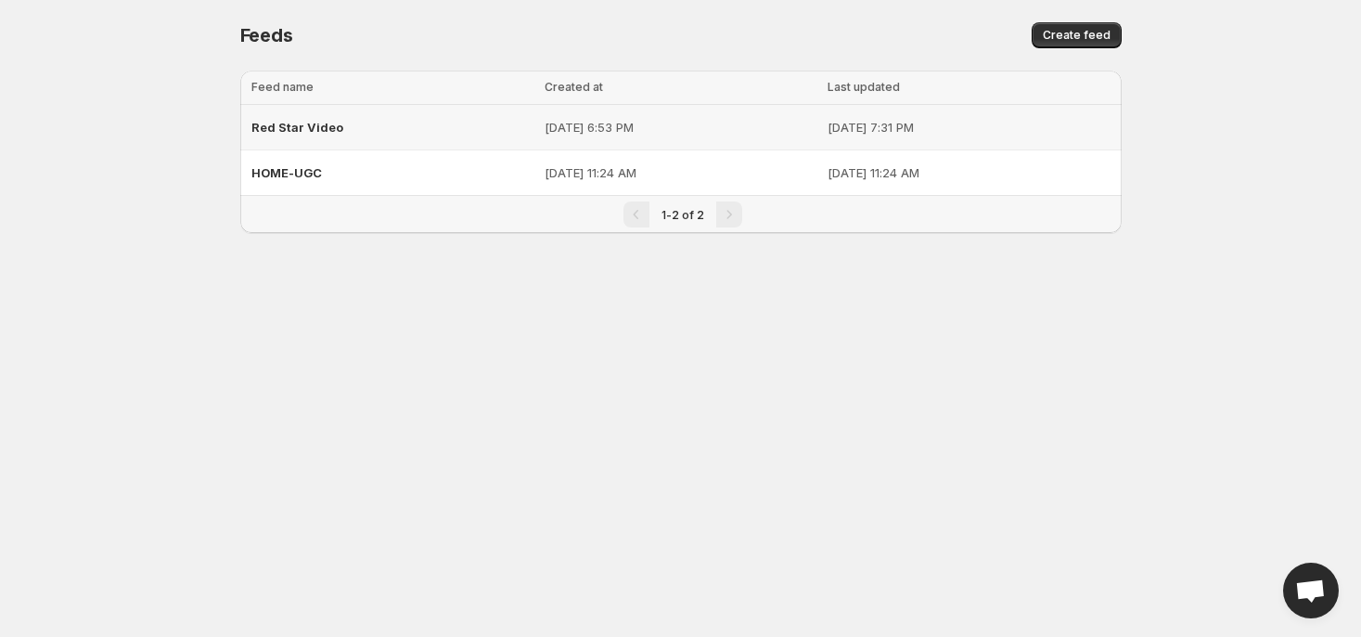
click at [399, 123] on div "Red Star Video" at bounding box center [392, 126] width 282 height 33
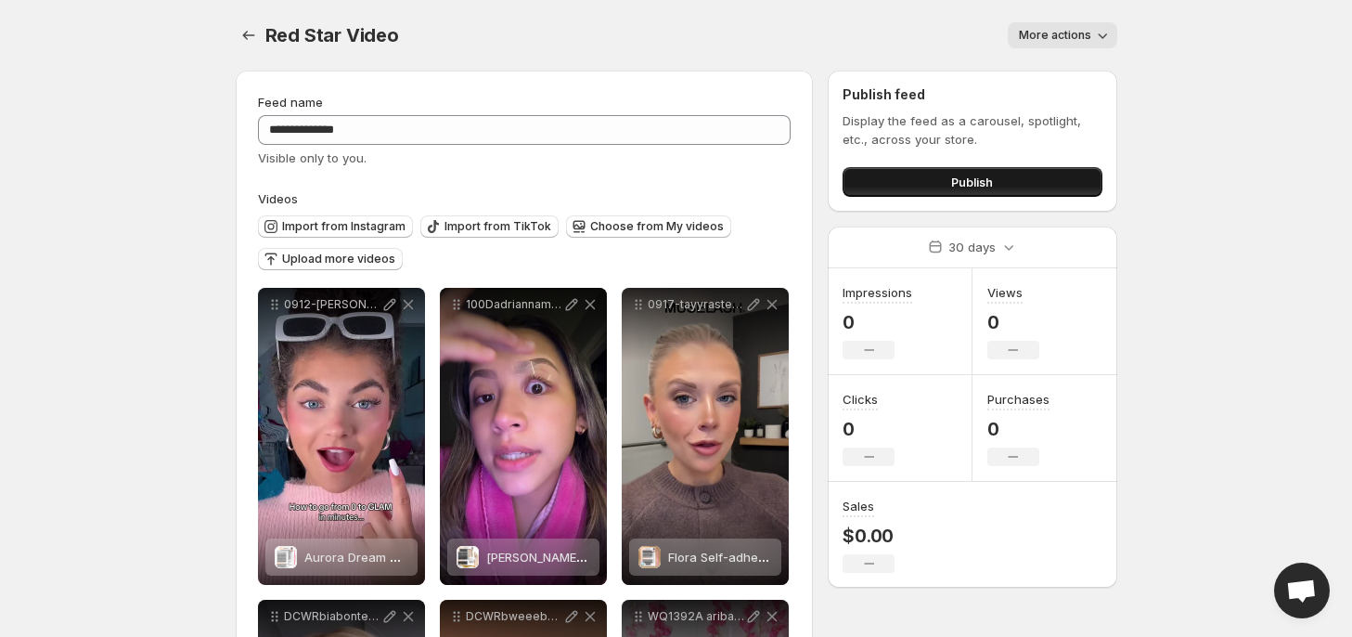
click at [947, 185] on button "Publish" at bounding box center [972, 182] width 259 height 30
